Goal: Task Accomplishment & Management: Manage account settings

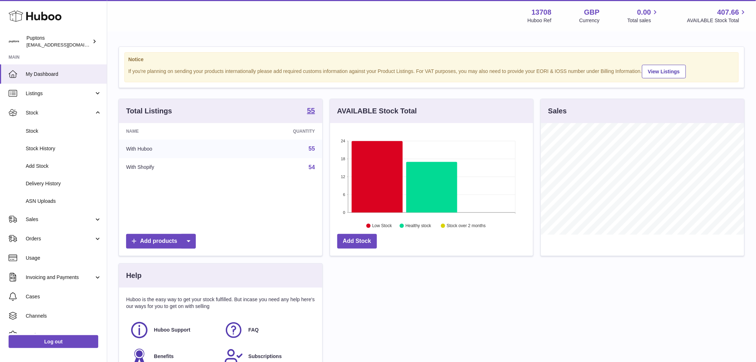
scroll to position [112, 203]
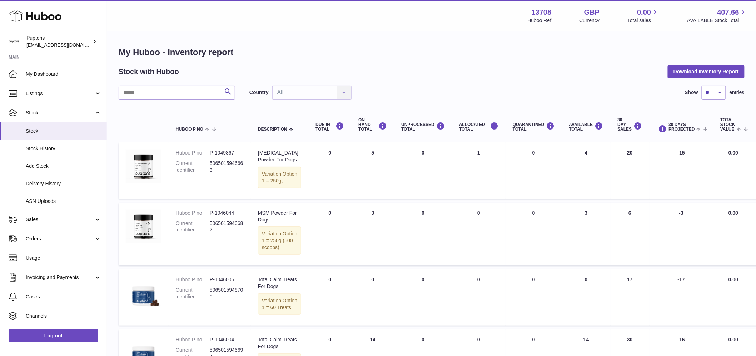
click at [49, 222] on span "Sales" at bounding box center [60, 219] width 68 height 7
click at [49, 234] on span "Sales" at bounding box center [64, 237] width 76 height 7
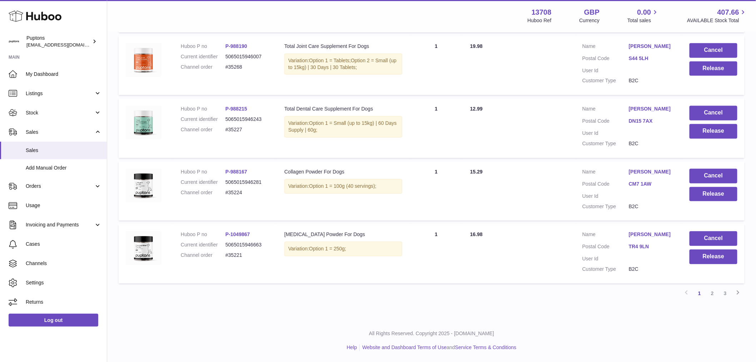
scroll to position [527, 0]
click at [714, 292] on link "2" at bounding box center [712, 293] width 13 height 13
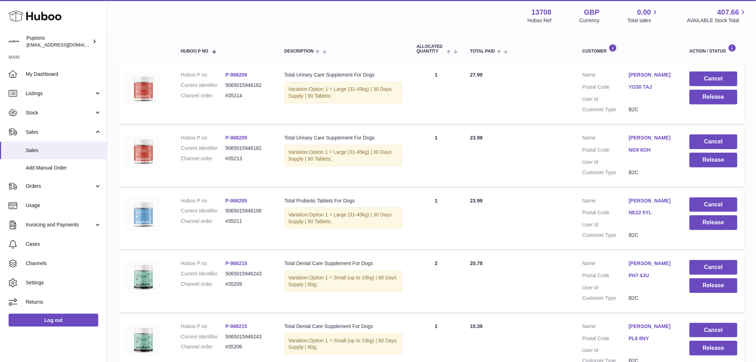
scroll to position [32, 0]
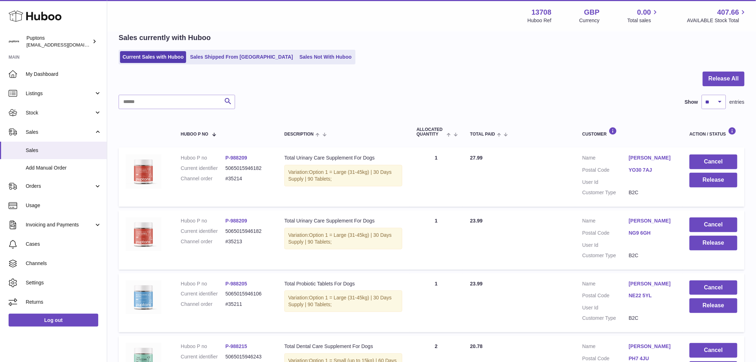
click at [209, 59] on link "Sales Shipped From Huboo" at bounding box center [242, 57] width 108 height 12
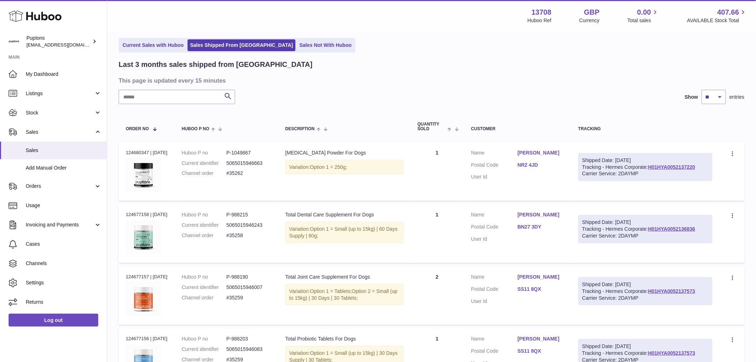
scroll to position [40, 0]
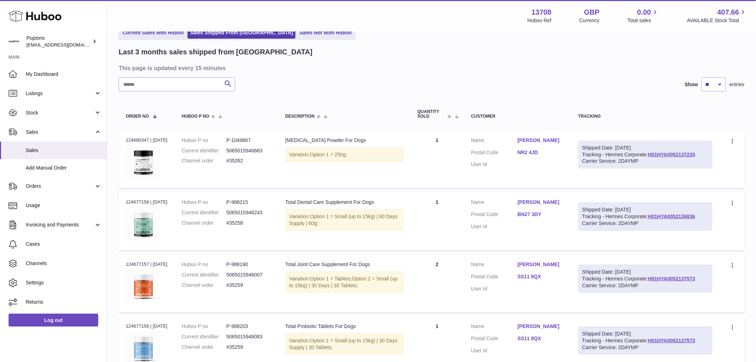
click at [38, 75] on span "My Dashboard" at bounding box center [64, 74] width 76 height 7
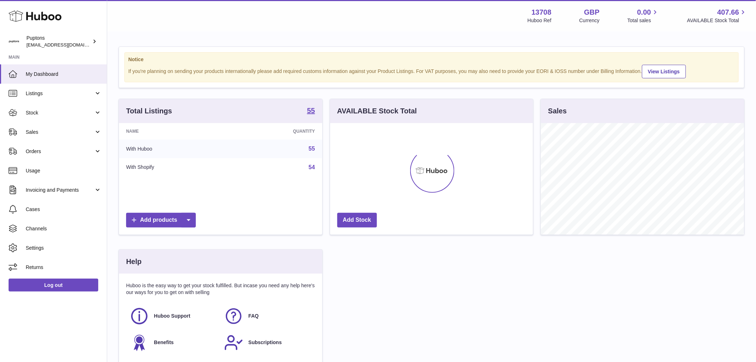
scroll to position [112, 203]
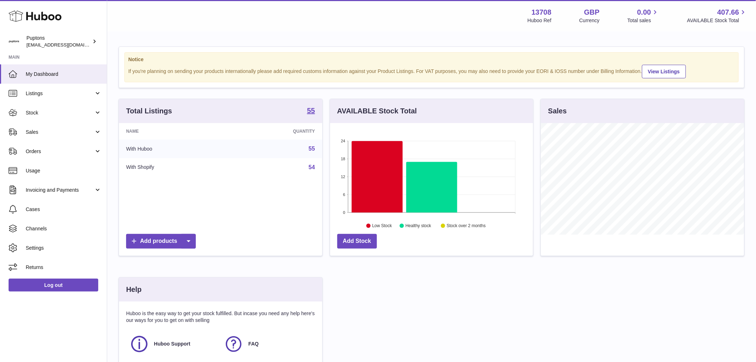
click at [49, 129] on span "Sales" at bounding box center [60, 132] width 68 height 7
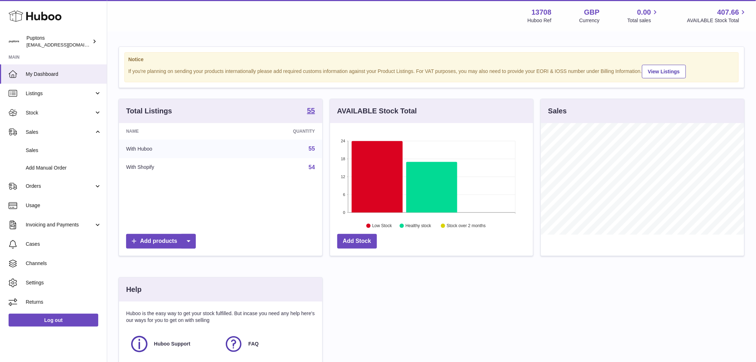
click at [51, 150] on span "Sales" at bounding box center [64, 150] width 76 height 7
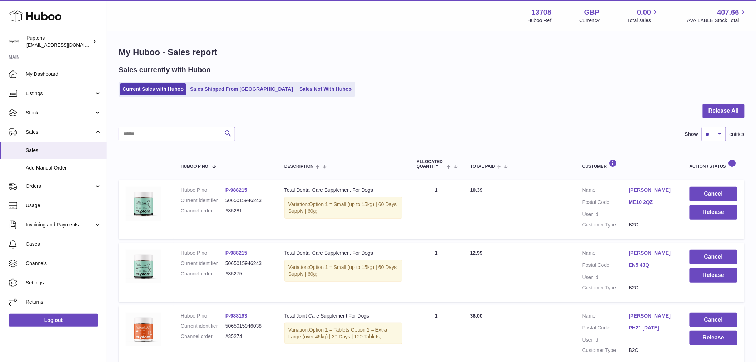
click at [35, 106] on link "Stock" at bounding box center [53, 112] width 107 height 19
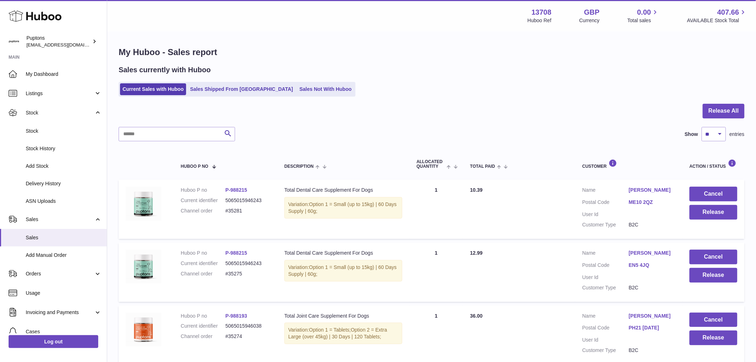
click at [35, 127] on link "Stock" at bounding box center [53, 131] width 107 height 18
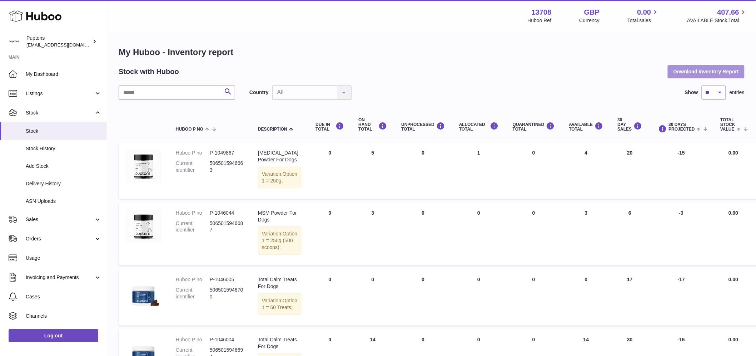
click at [690, 72] on button "Download Inventory Report" at bounding box center [706, 71] width 77 height 13
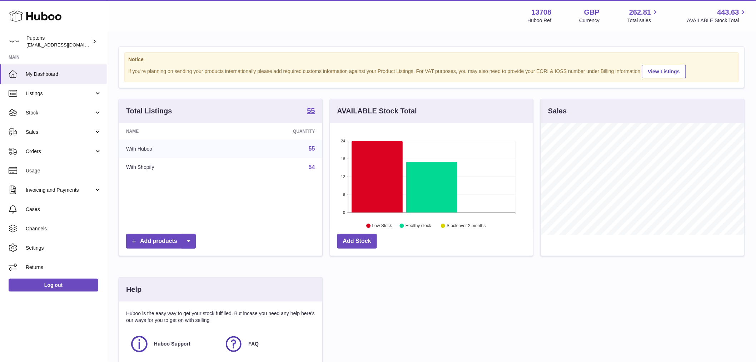
scroll to position [112, 203]
